Goal: Information Seeking & Learning: Understand process/instructions

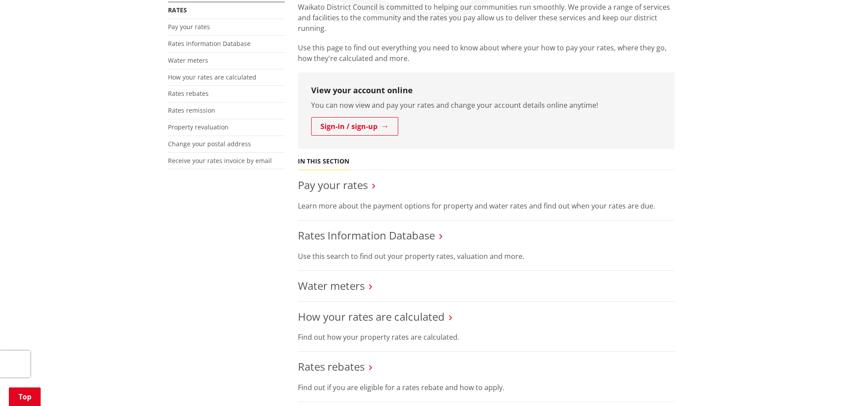
scroll to position [133, 0]
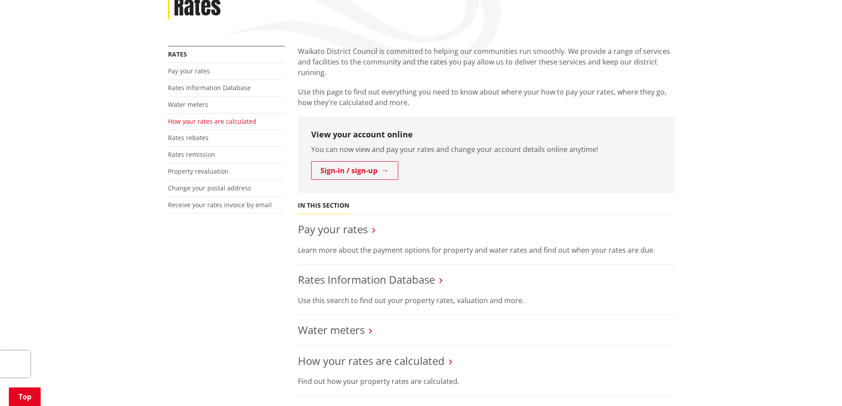
click at [230, 123] on link "How your rates are calculated" at bounding box center [212, 121] width 88 height 8
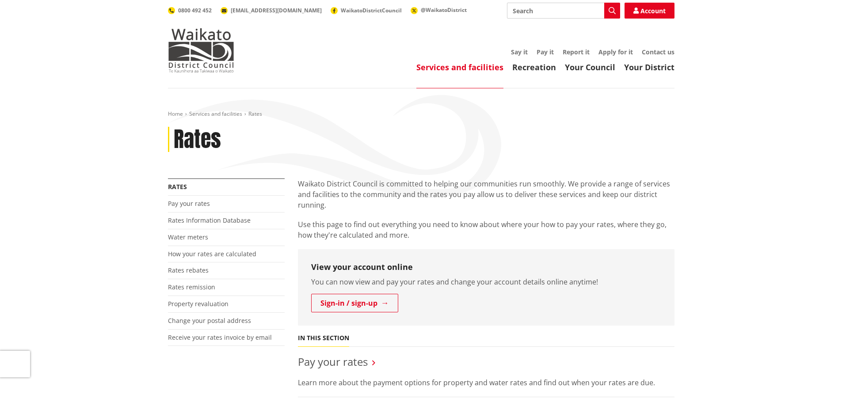
click at [533, 8] on input "Search" at bounding box center [563, 11] width 113 height 16
type input "find out your rates"
